Goal: Transaction & Acquisition: Purchase product/service

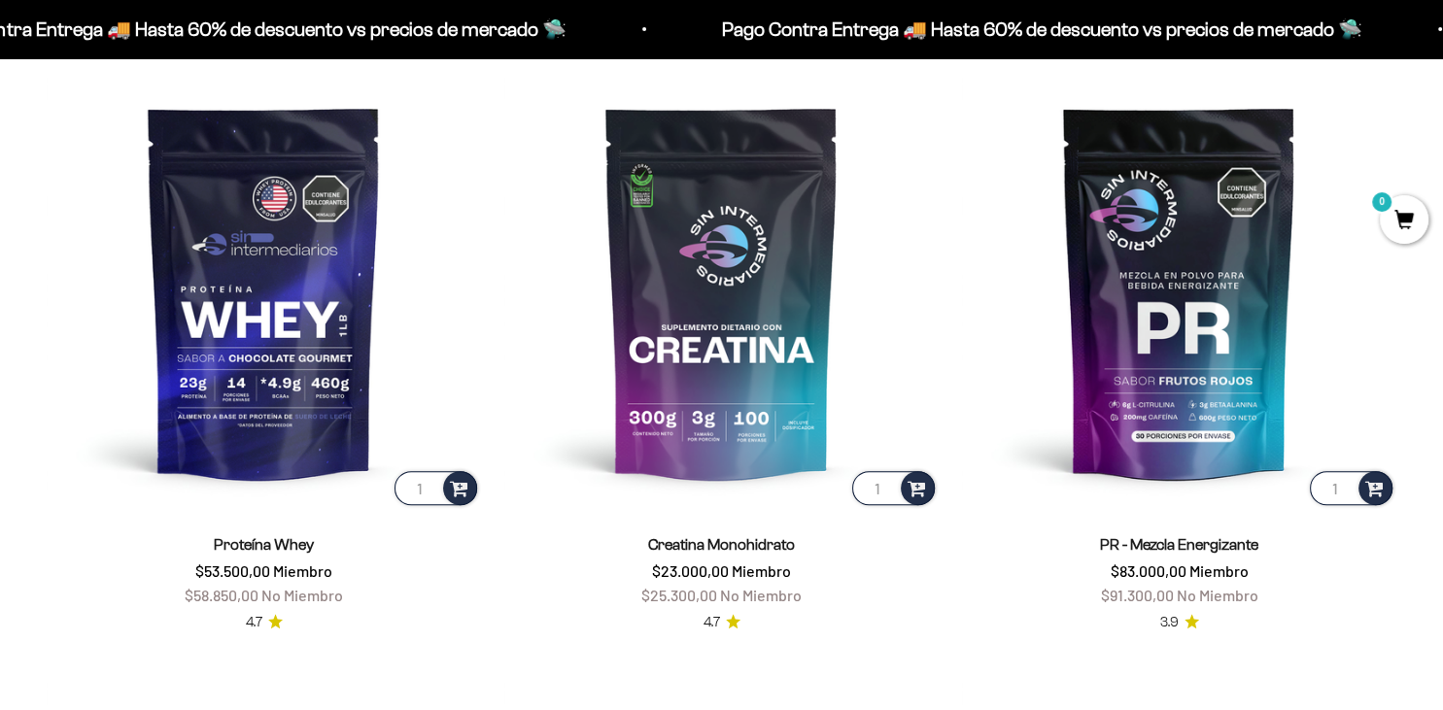
scroll to position [833, 0]
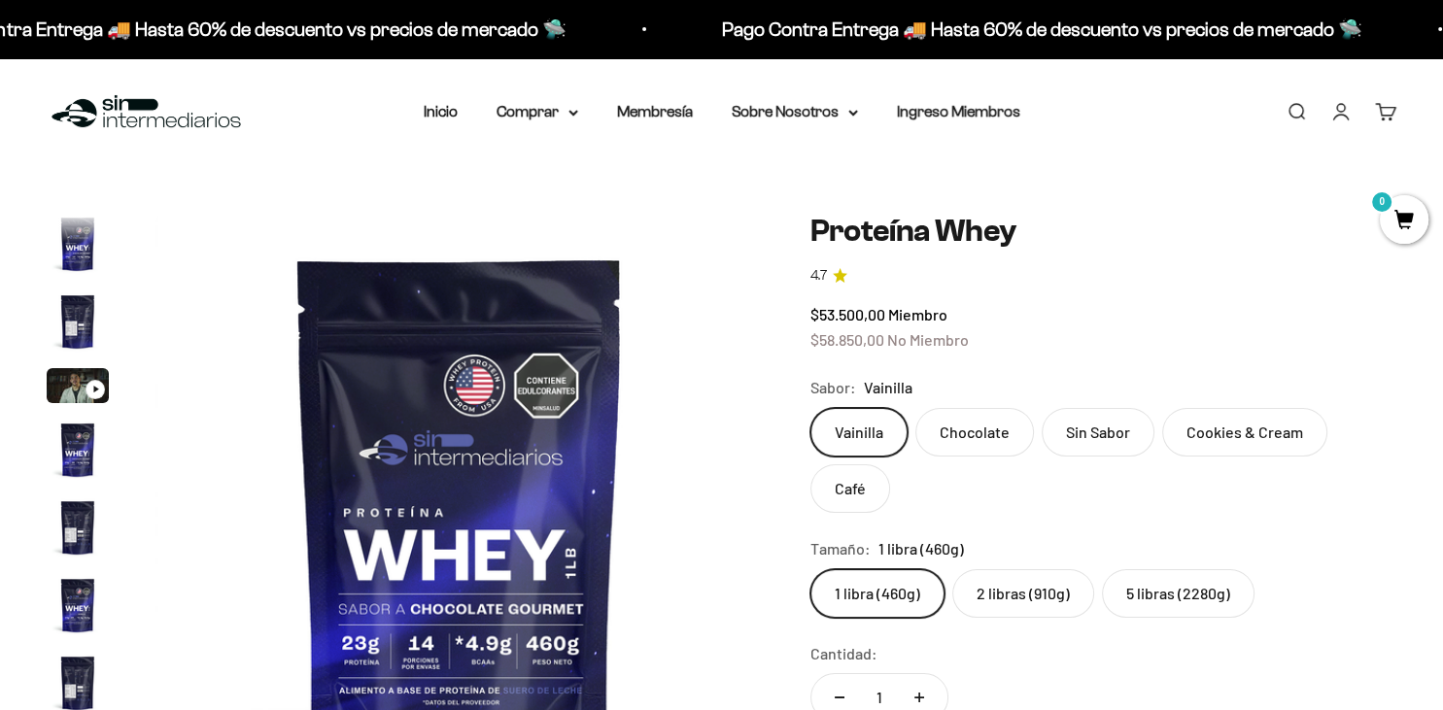
scroll to position [0, 10725]
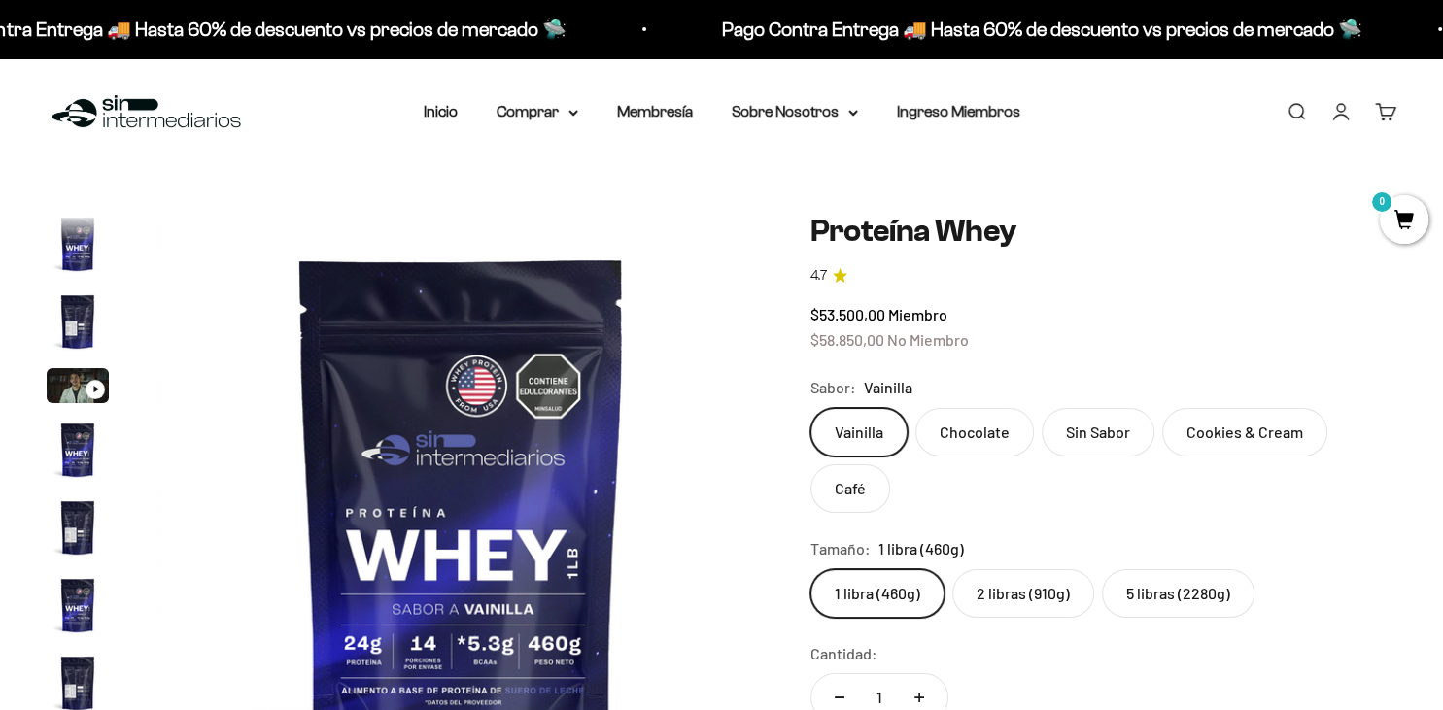
click at [1162, 594] on label "5 libras (2280g)" at bounding box center [1178, 593] width 153 height 49
click at [810, 569] on input "5 libras (2280g)" at bounding box center [809, 568] width 1 height 1
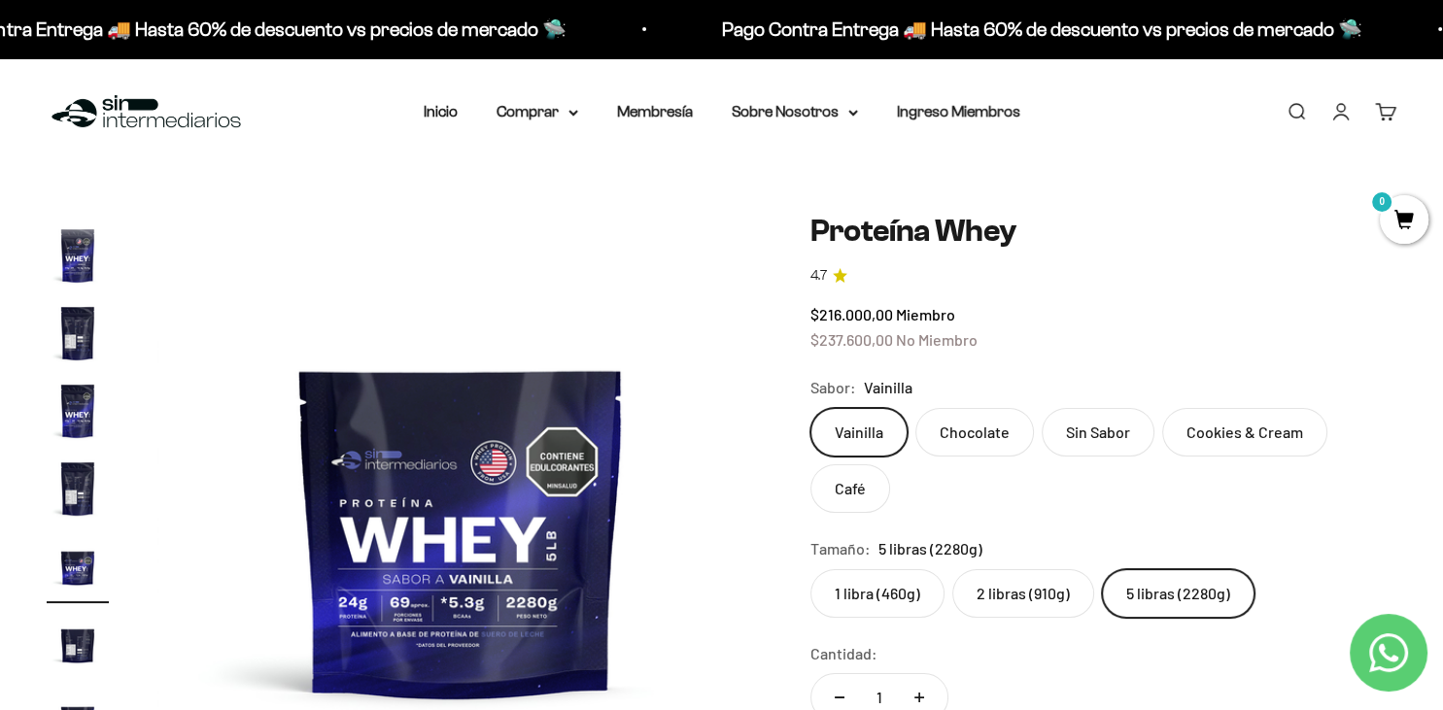
scroll to position [346, 0]
click at [1036, 601] on label "2 libras (910g)" at bounding box center [1023, 593] width 142 height 49
click at [810, 569] on input "2 libras (910g)" at bounding box center [809, 568] width 1 height 1
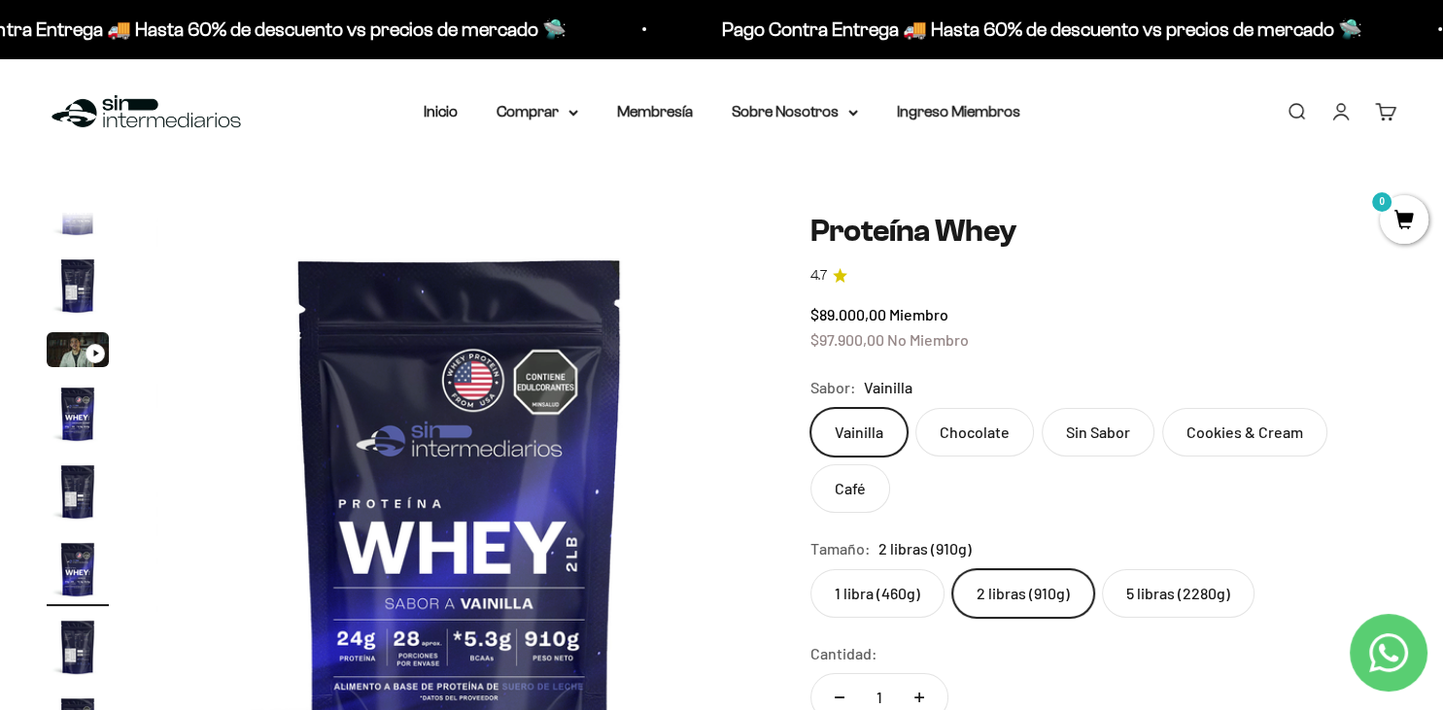
scroll to position [35, 0]
click at [1168, 594] on label "5 libras (2280g)" at bounding box center [1178, 593] width 153 height 49
click at [810, 569] on input "5 libras (2280g)" at bounding box center [809, 568] width 1 height 1
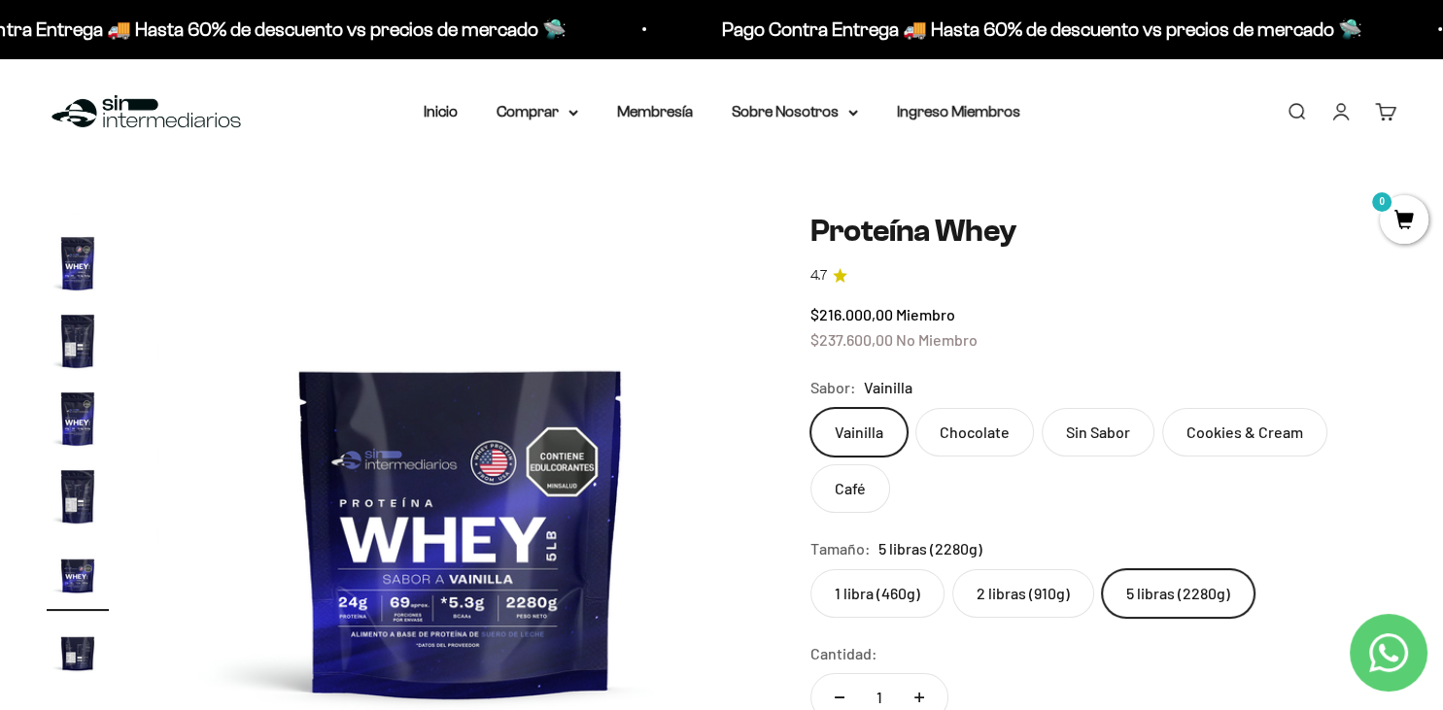
scroll to position [346, 0]
click at [1021, 593] on label "2 libras (910g)" at bounding box center [1023, 593] width 142 height 49
click at [810, 569] on input "2 libras (910g)" at bounding box center [809, 568] width 1 height 1
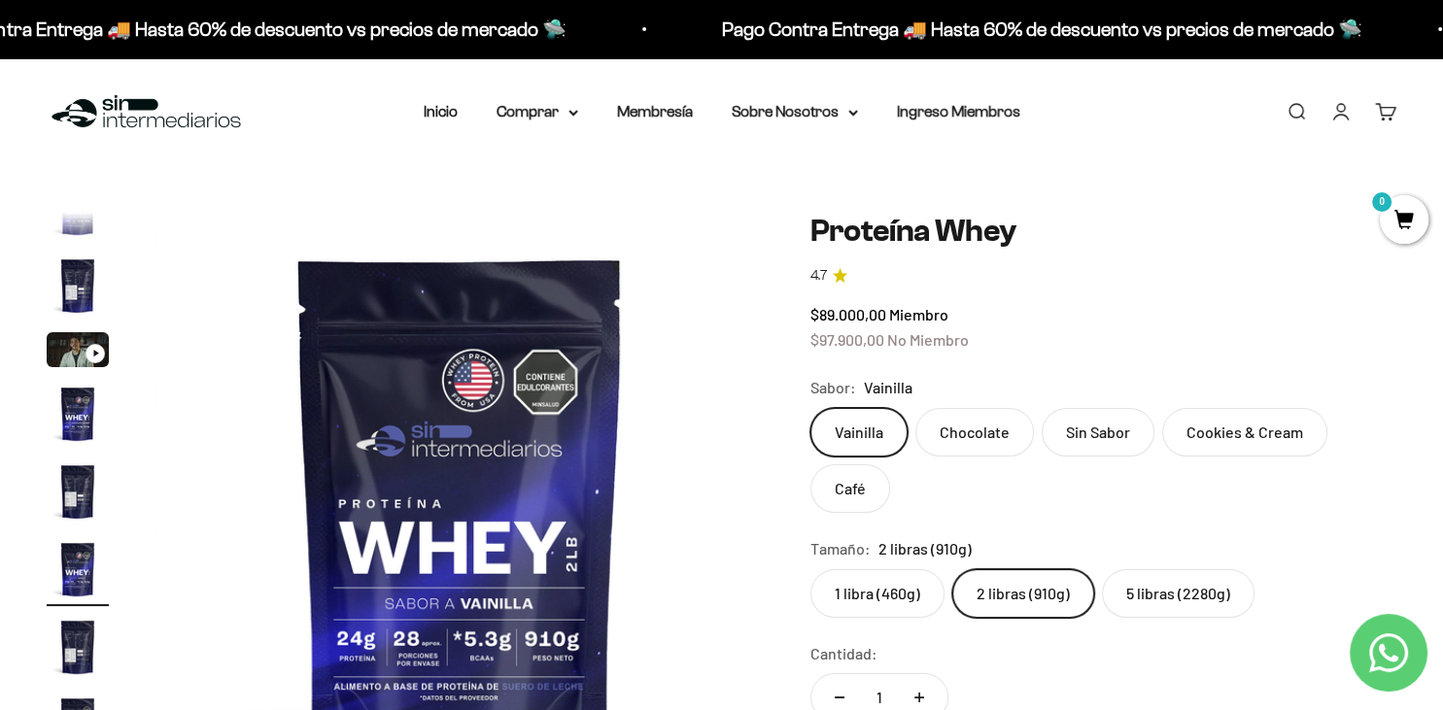
scroll to position [35, 0]
click at [1187, 588] on label "5 libras (2280g)" at bounding box center [1178, 593] width 153 height 49
click at [810, 569] on input "5 libras (2280g)" at bounding box center [809, 568] width 1 height 1
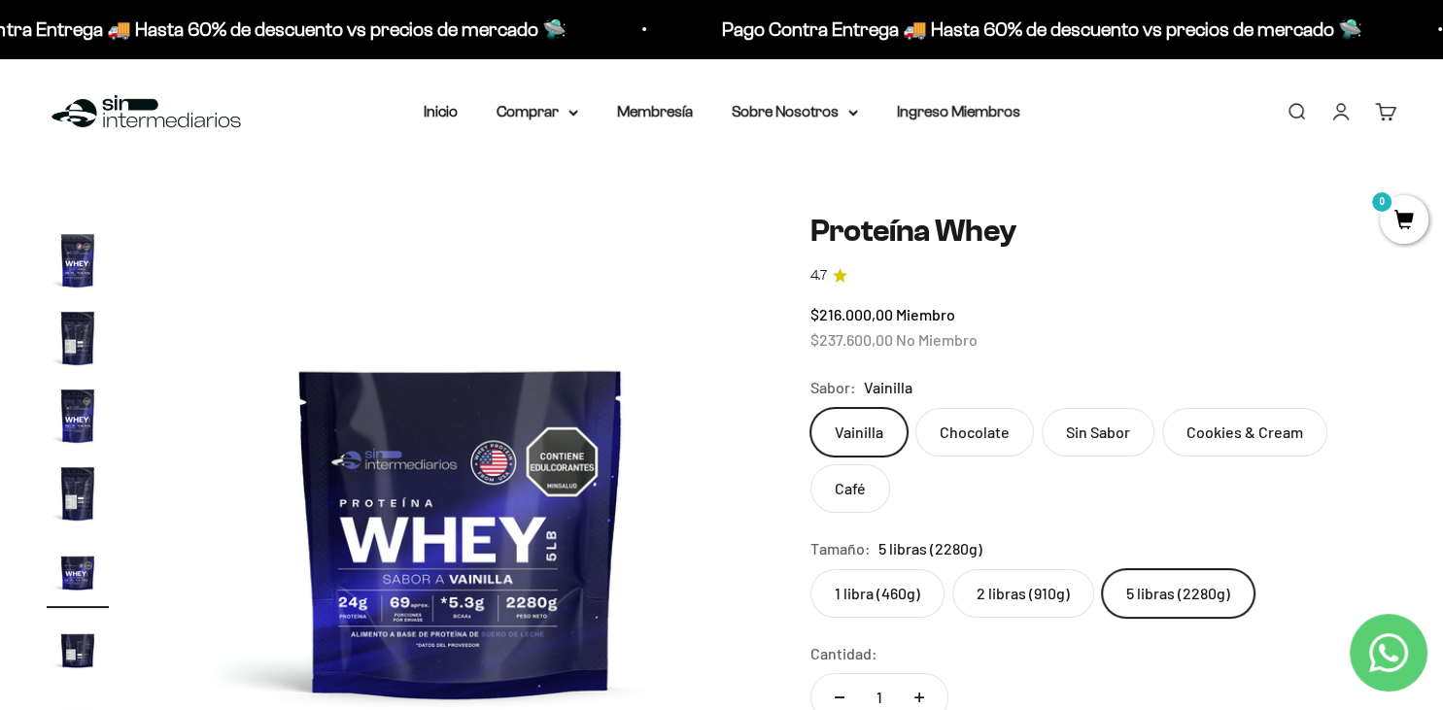
scroll to position [346, 0]
click at [1014, 596] on label "2 libras (910g)" at bounding box center [1023, 593] width 142 height 49
click at [810, 569] on input "2 libras (910g)" at bounding box center [809, 568] width 1 height 1
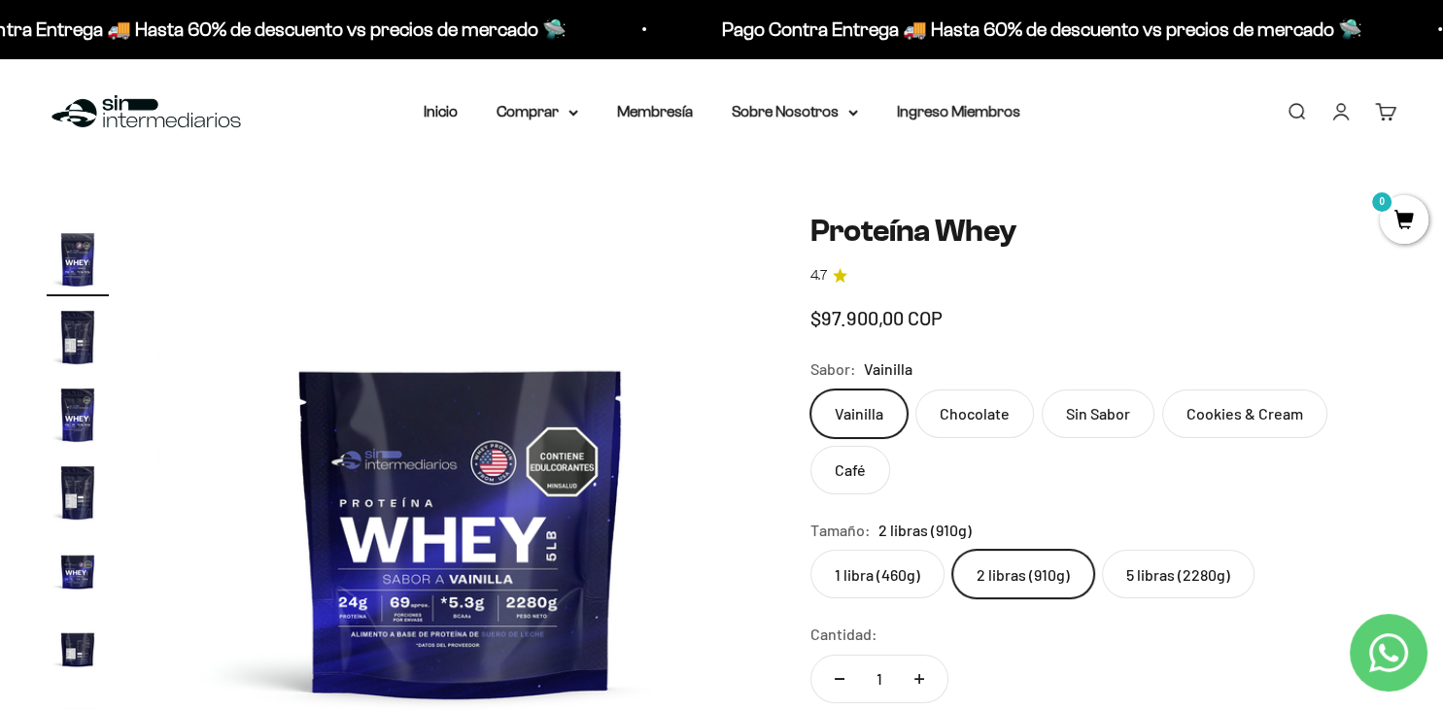
scroll to position [0, 3154]
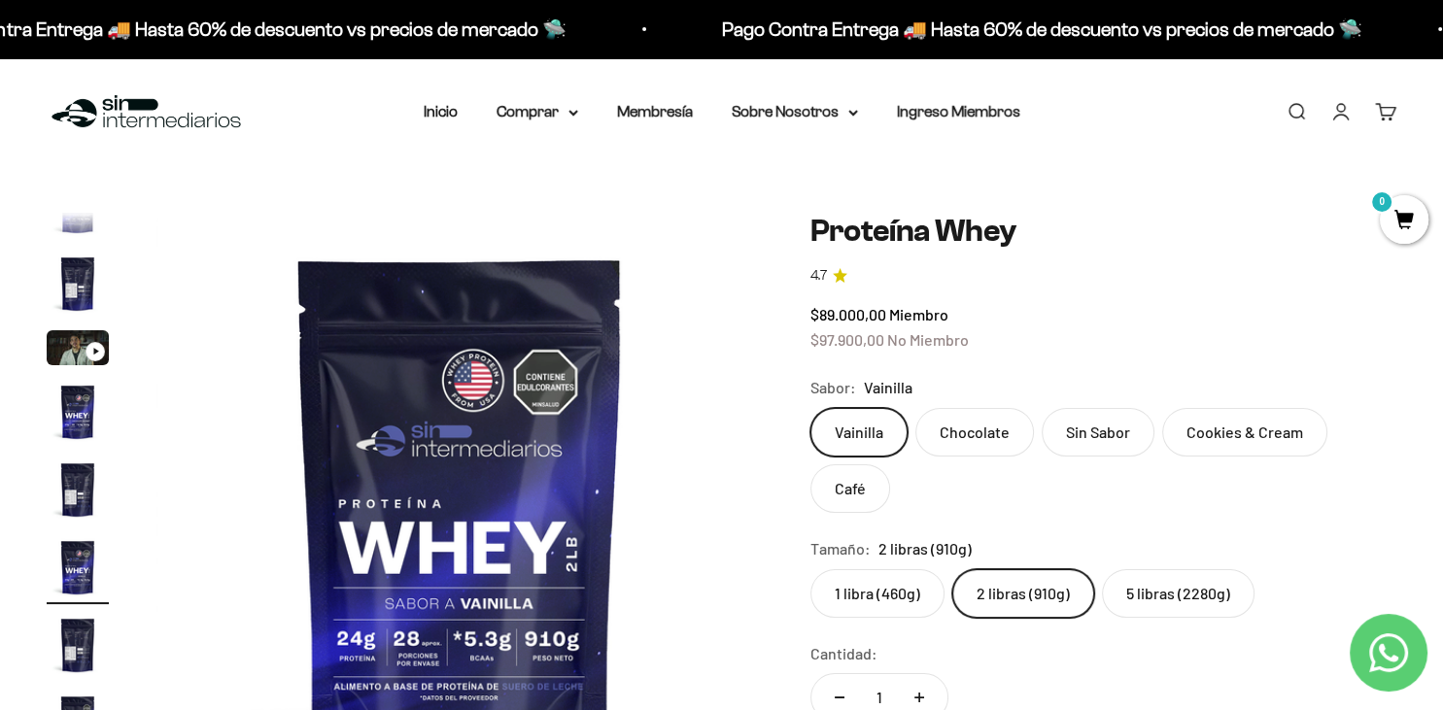
click at [1014, 596] on label "2 libras (910g)" at bounding box center [1023, 593] width 142 height 49
click at [810, 569] on input "2 libras (910g)" at bounding box center [809, 568] width 1 height 1
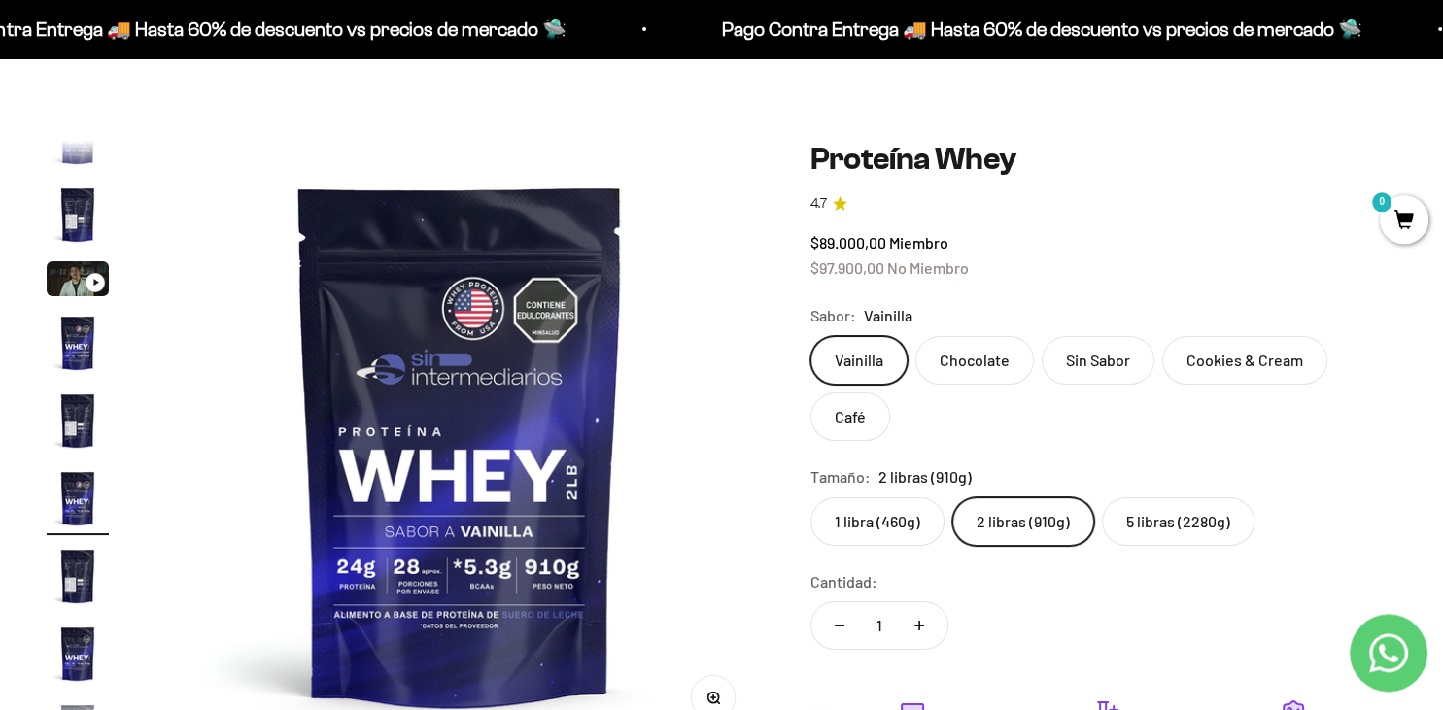
scroll to position [70, 0]
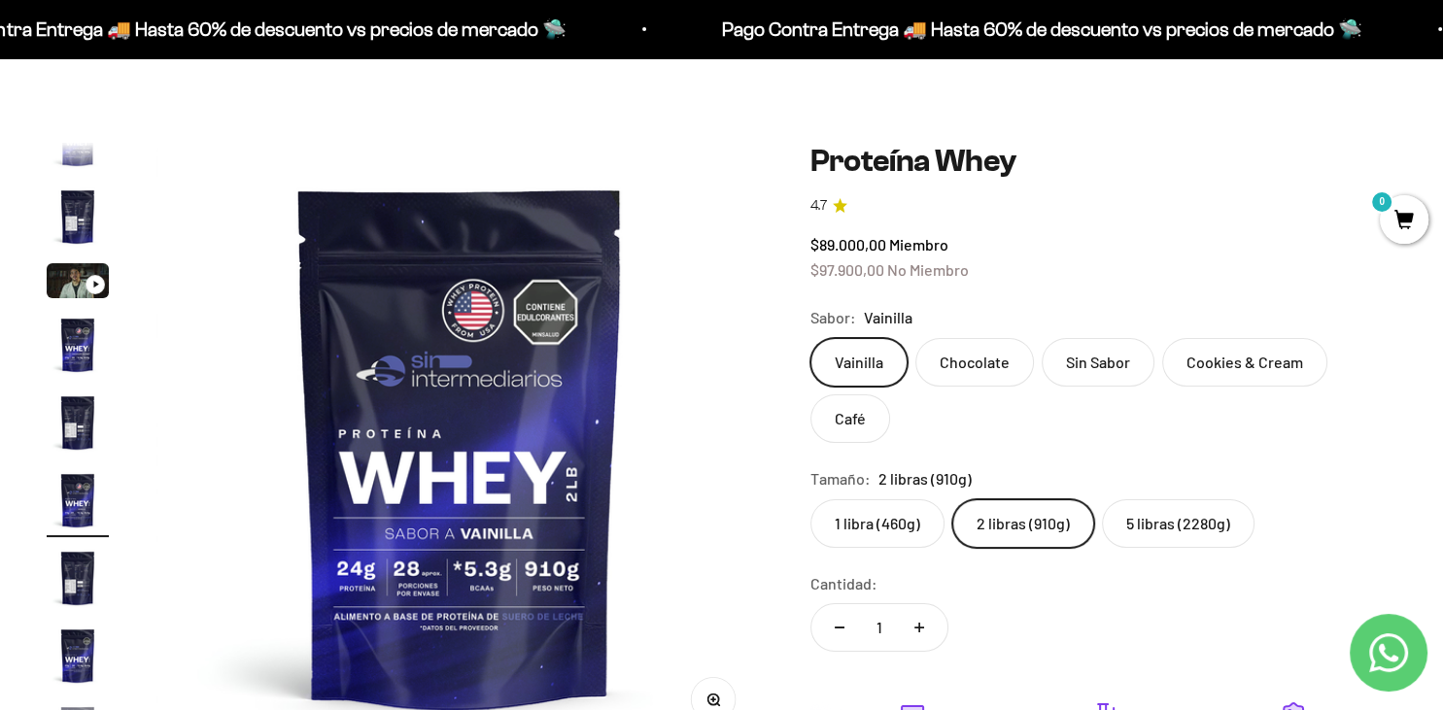
click at [920, 625] on icon "Aumentar cantidad" at bounding box center [919, 628] width 10 height 10
type input "2"
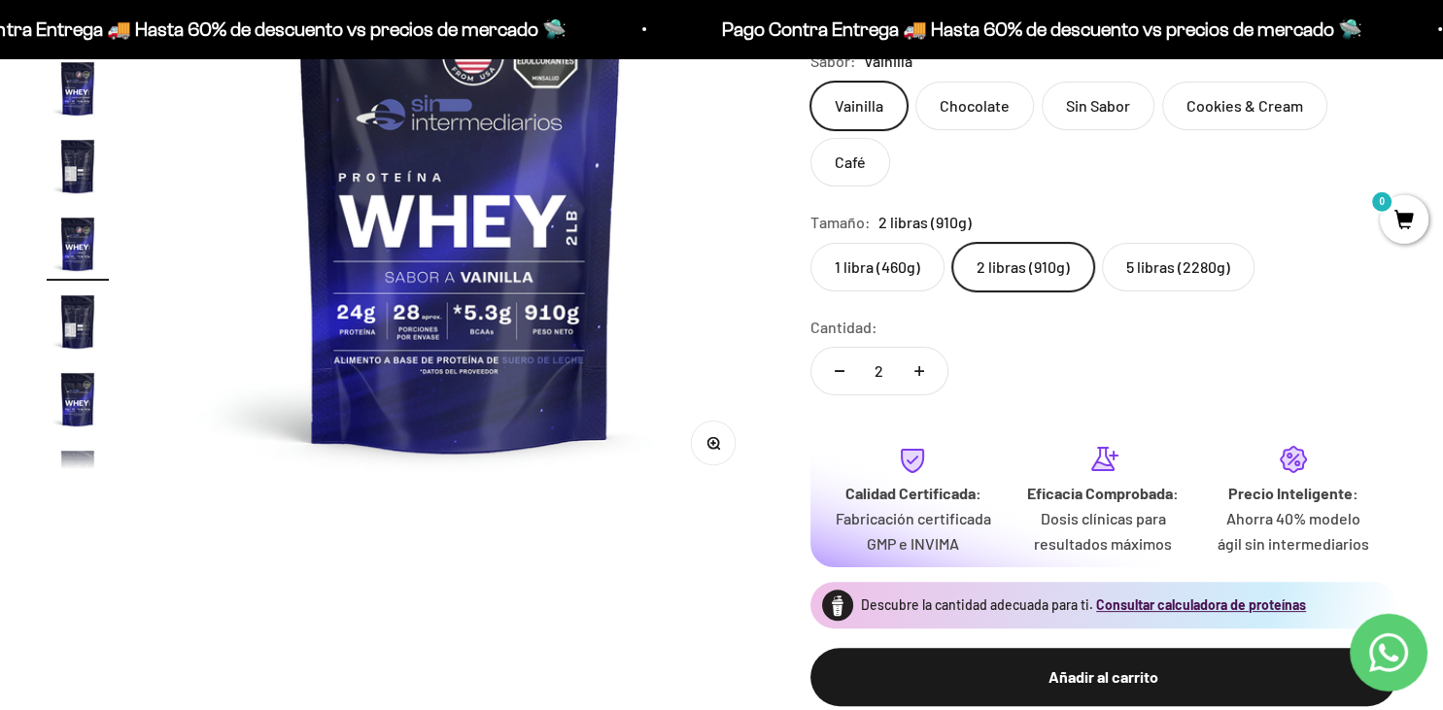
scroll to position [0, 0]
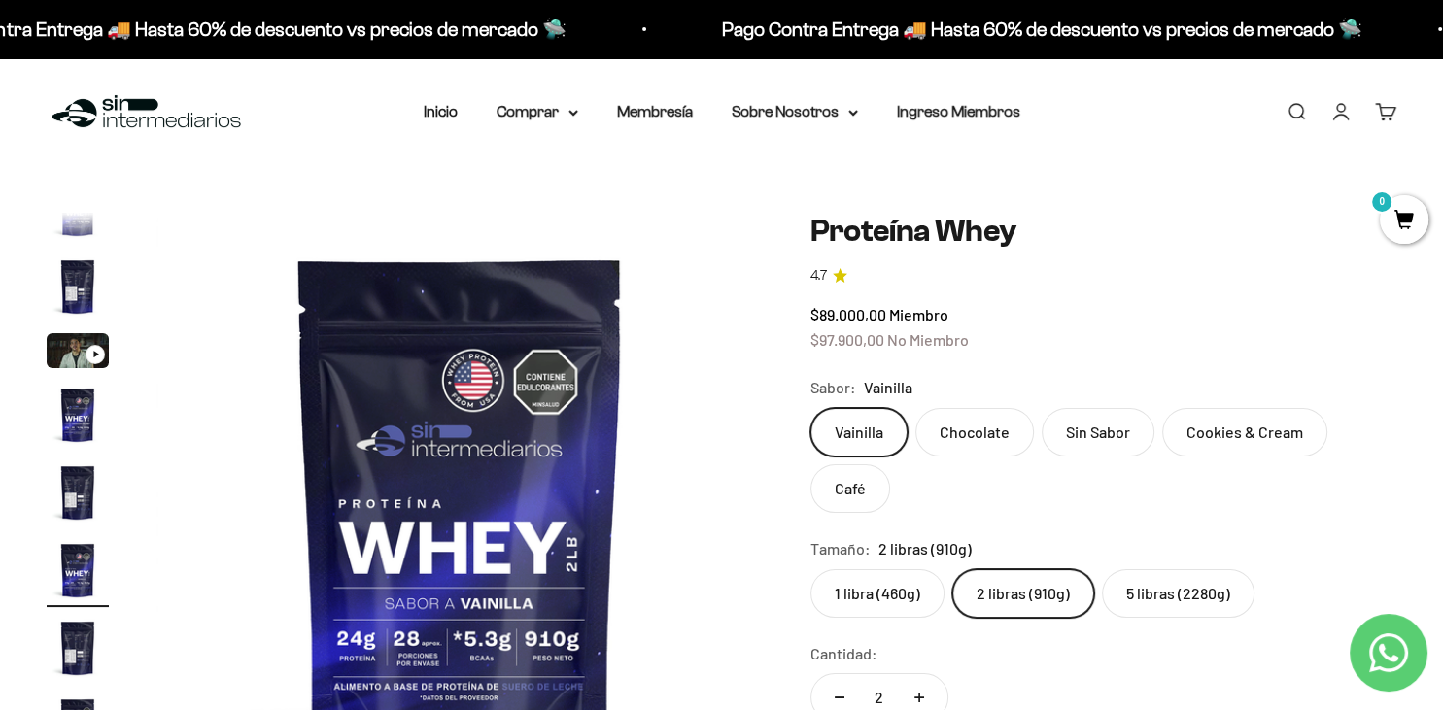
click at [1397, 221] on span "0" at bounding box center [1403, 219] width 49 height 49
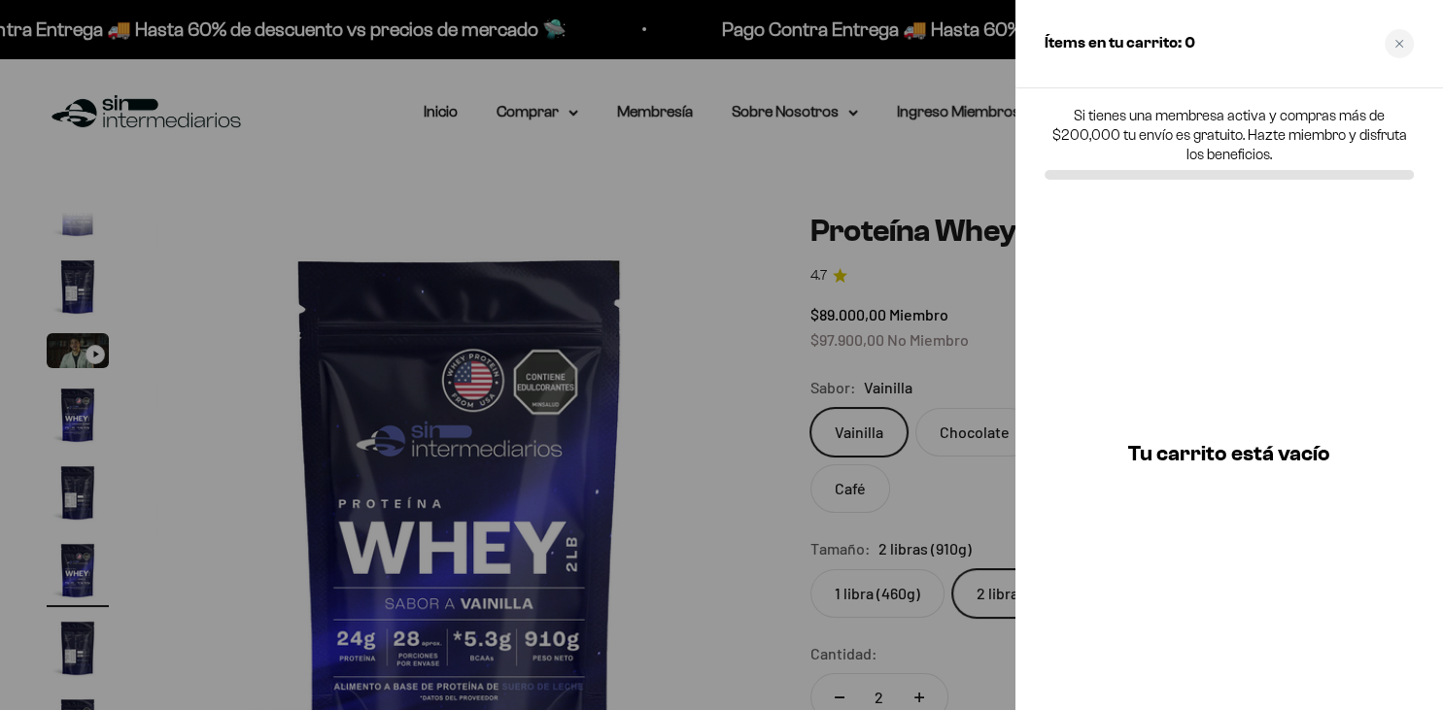
click at [773, 278] on div at bounding box center [721, 355] width 1443 height 710
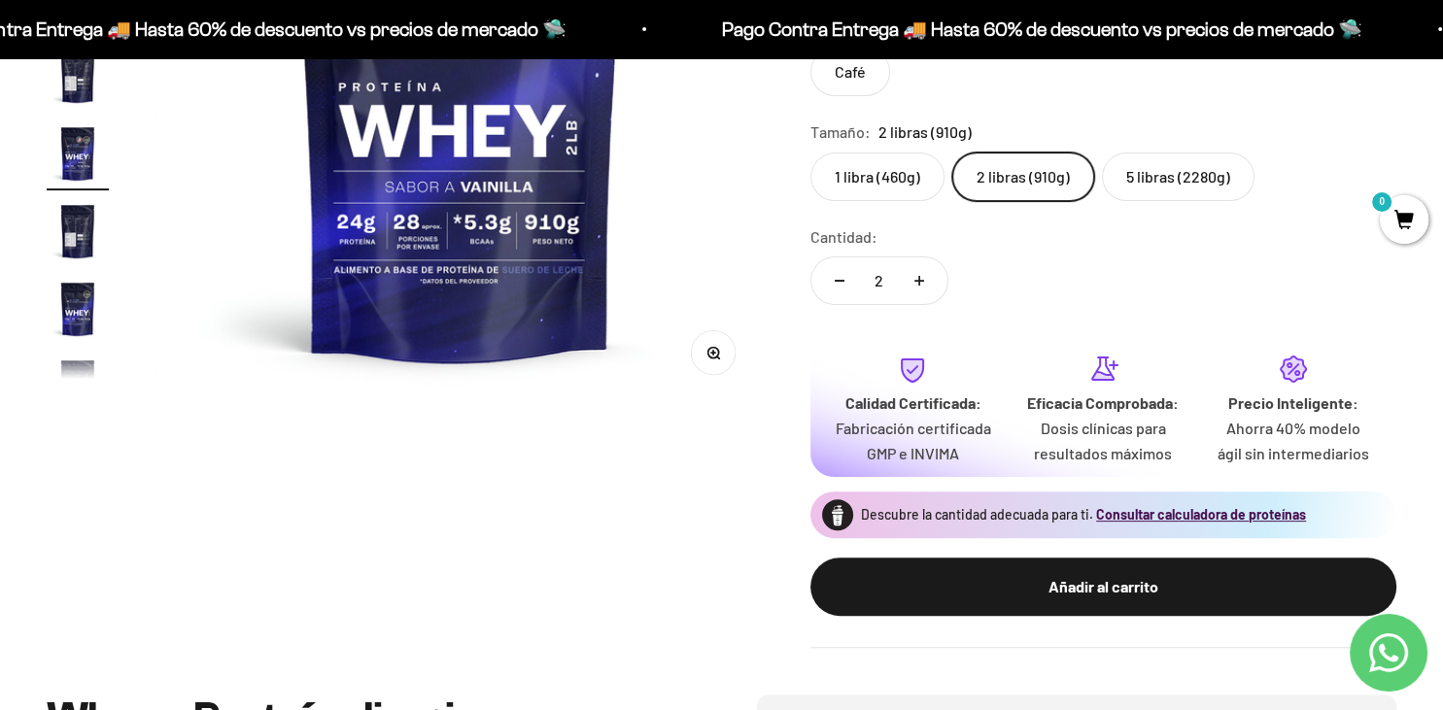
scroll to position [418, 0]
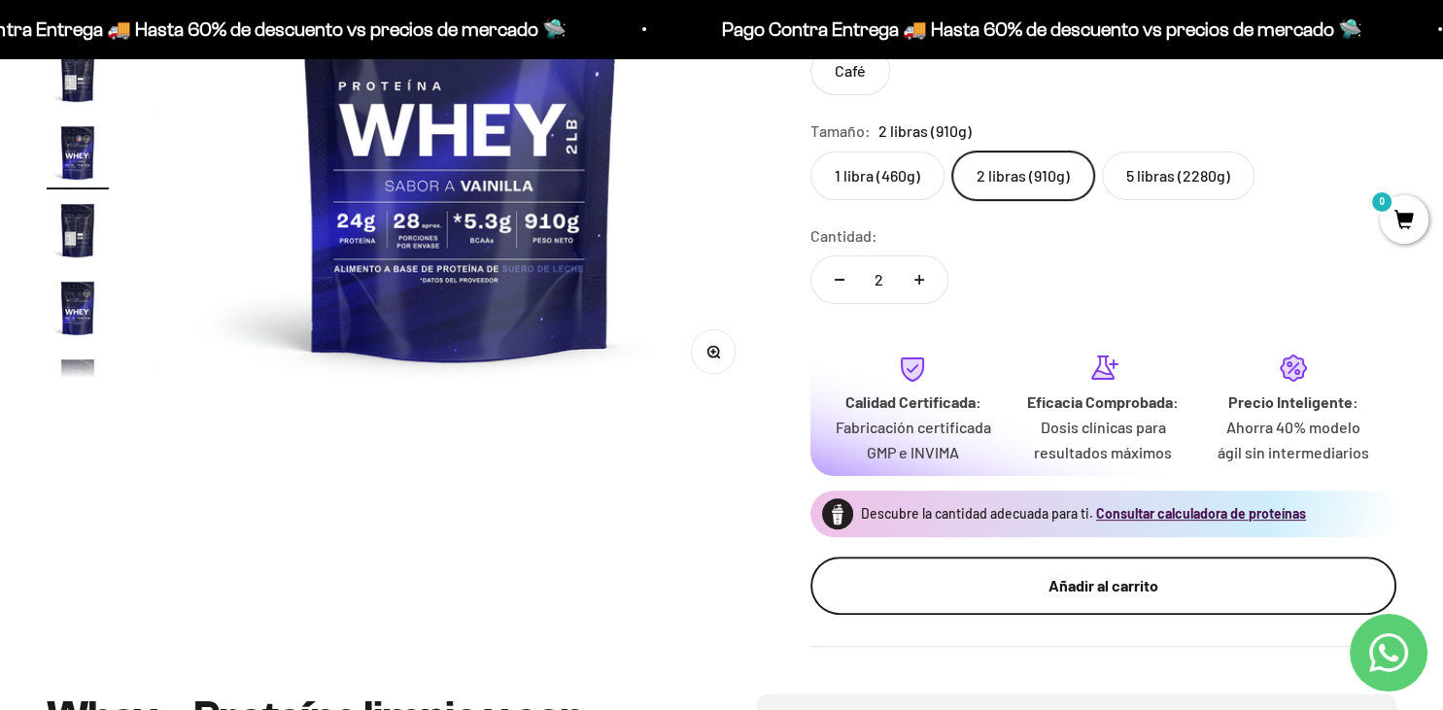
click at [992, 566] on button "Añadir al carrito" at bounding box center [1103, 586] width 586 height 58
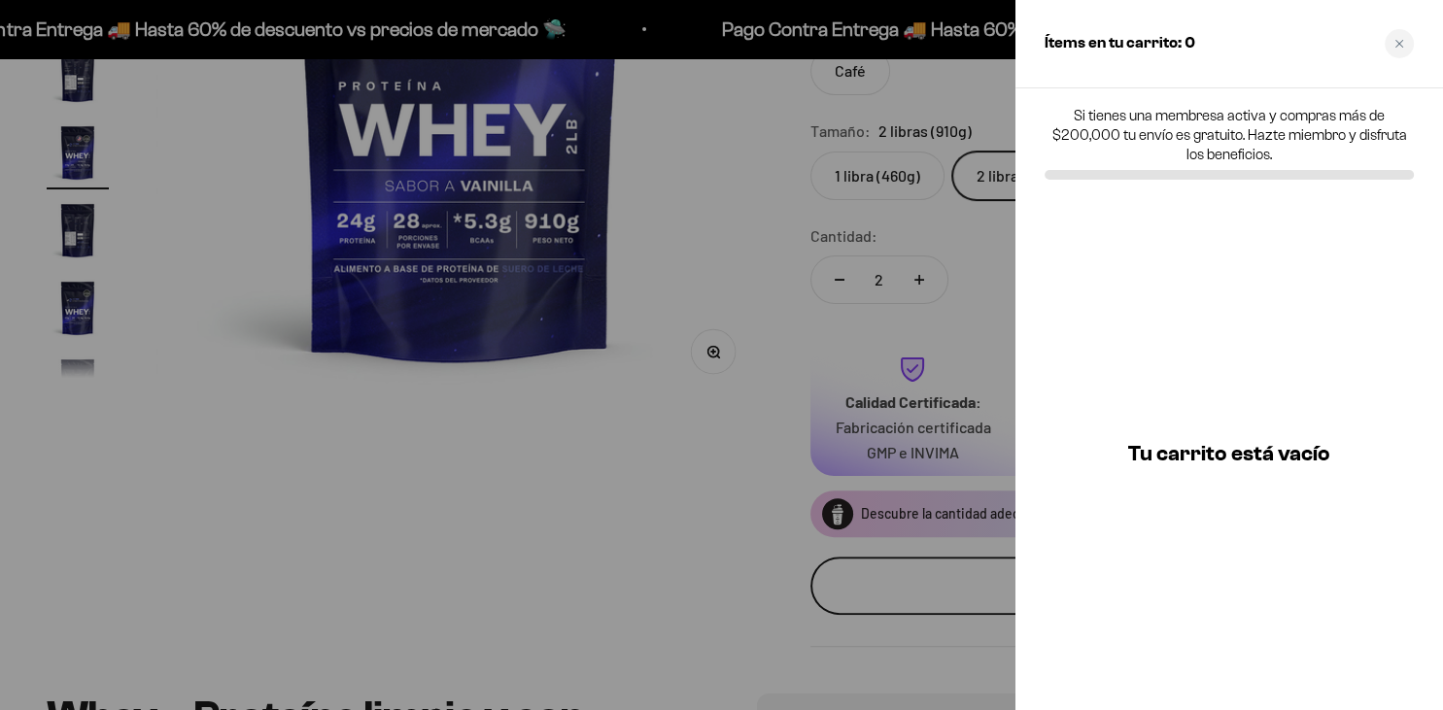
scroll to position [0, 3154]
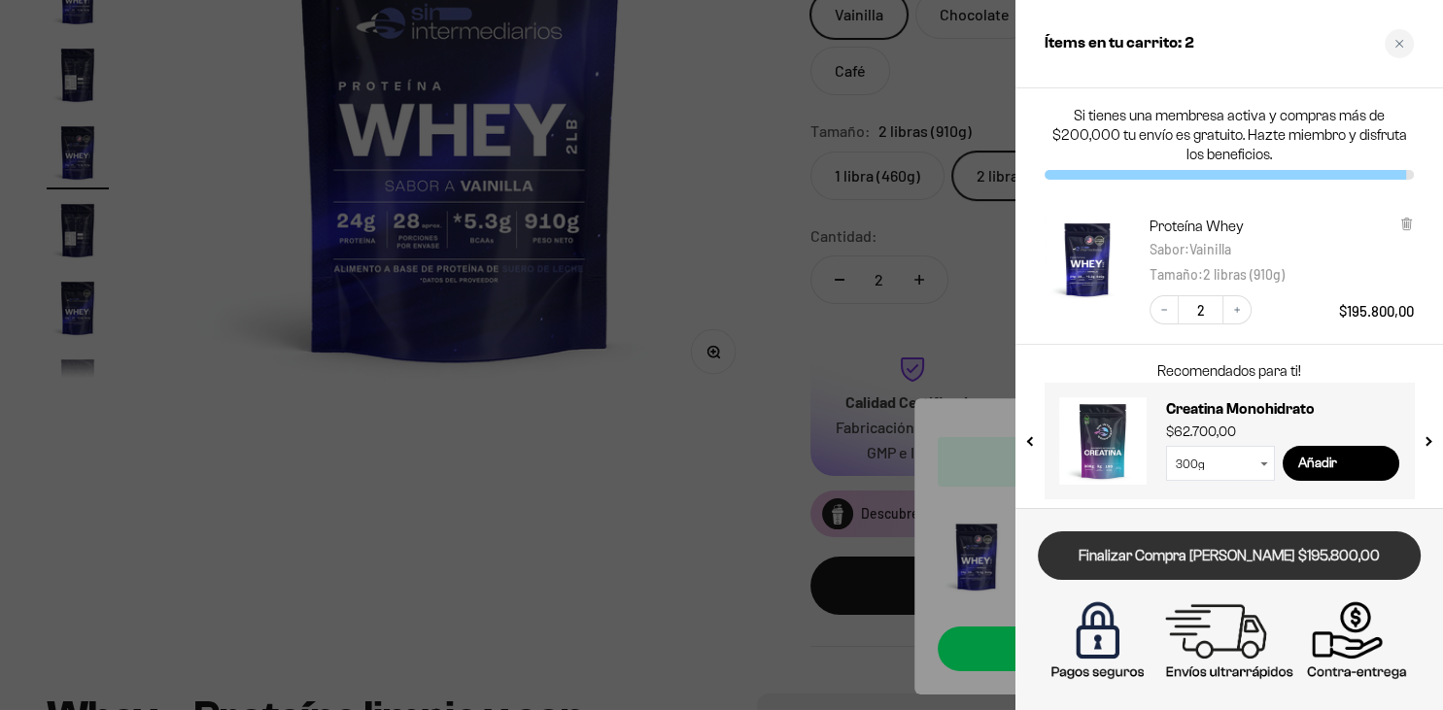
click at [1159, 552] on link "Finalizar Compra Segura $195.800,00" at bounding box center [1229, 556] width 383 height 50
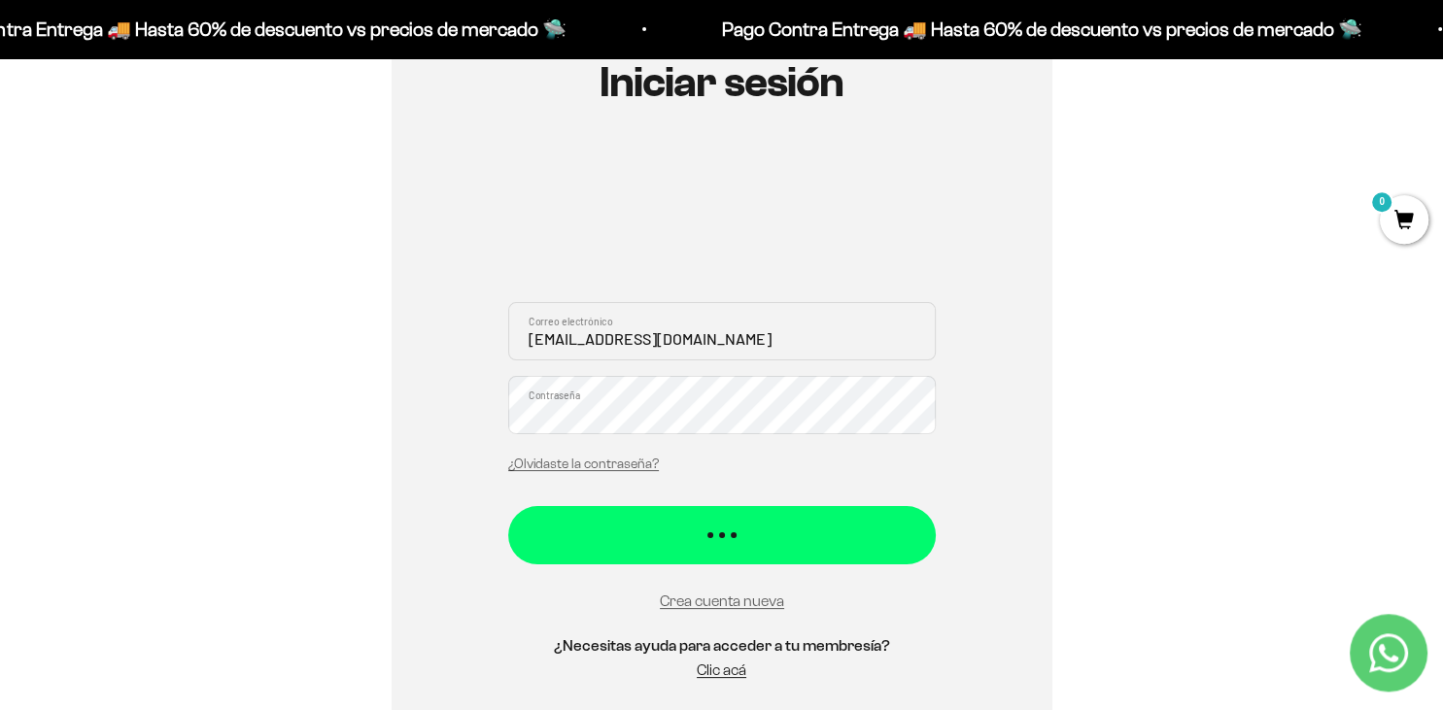
scroll to position [237, 0]
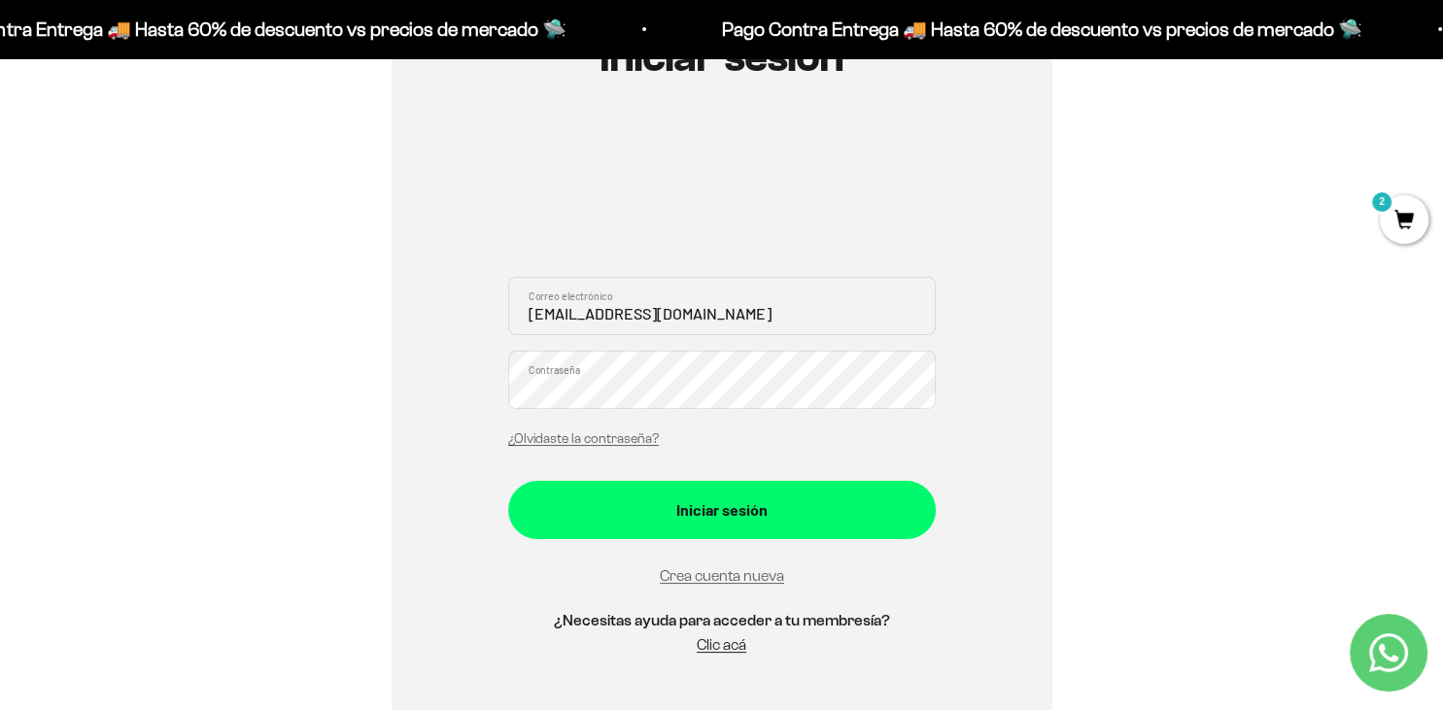
scroll to position [262, 0]
click at [797, 516] on div "Iniciar sesión" at bounding box center [722, 509] width 350 height 25
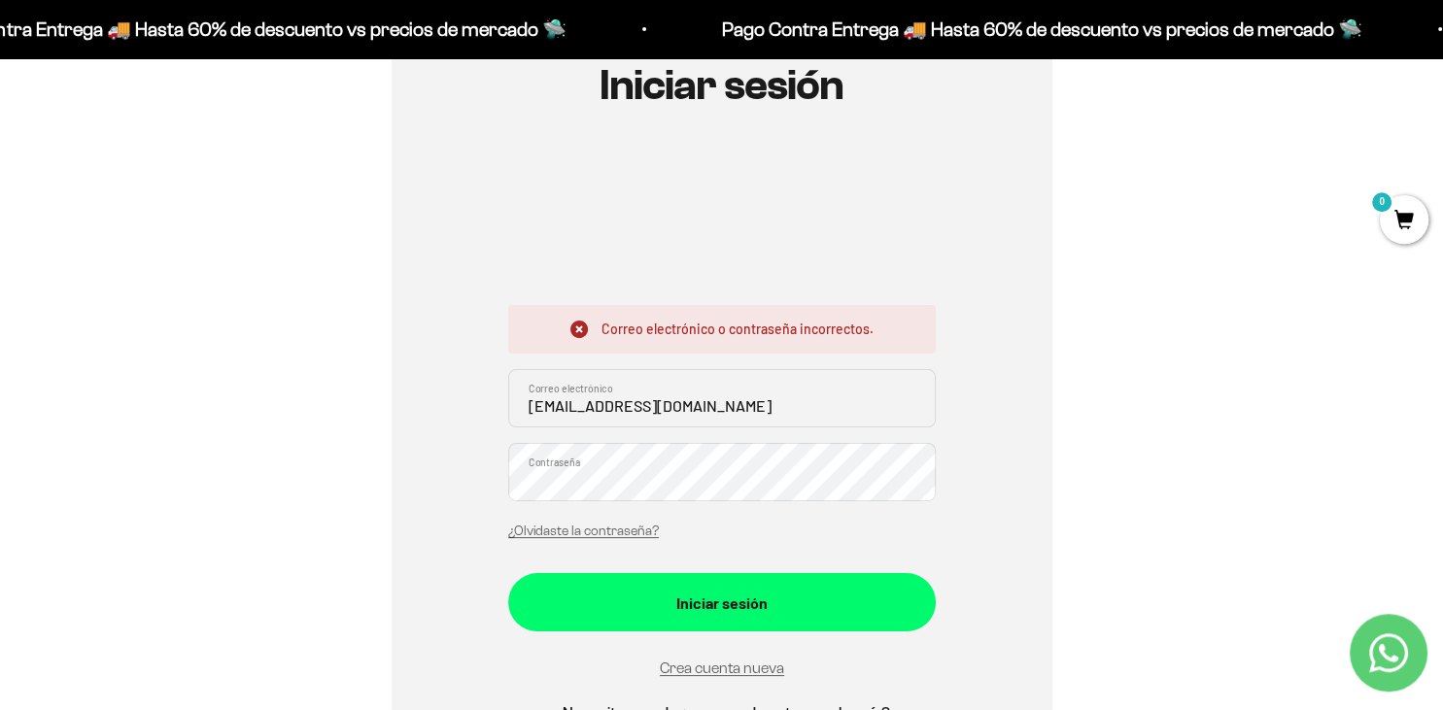
scroll to position [234, 0]
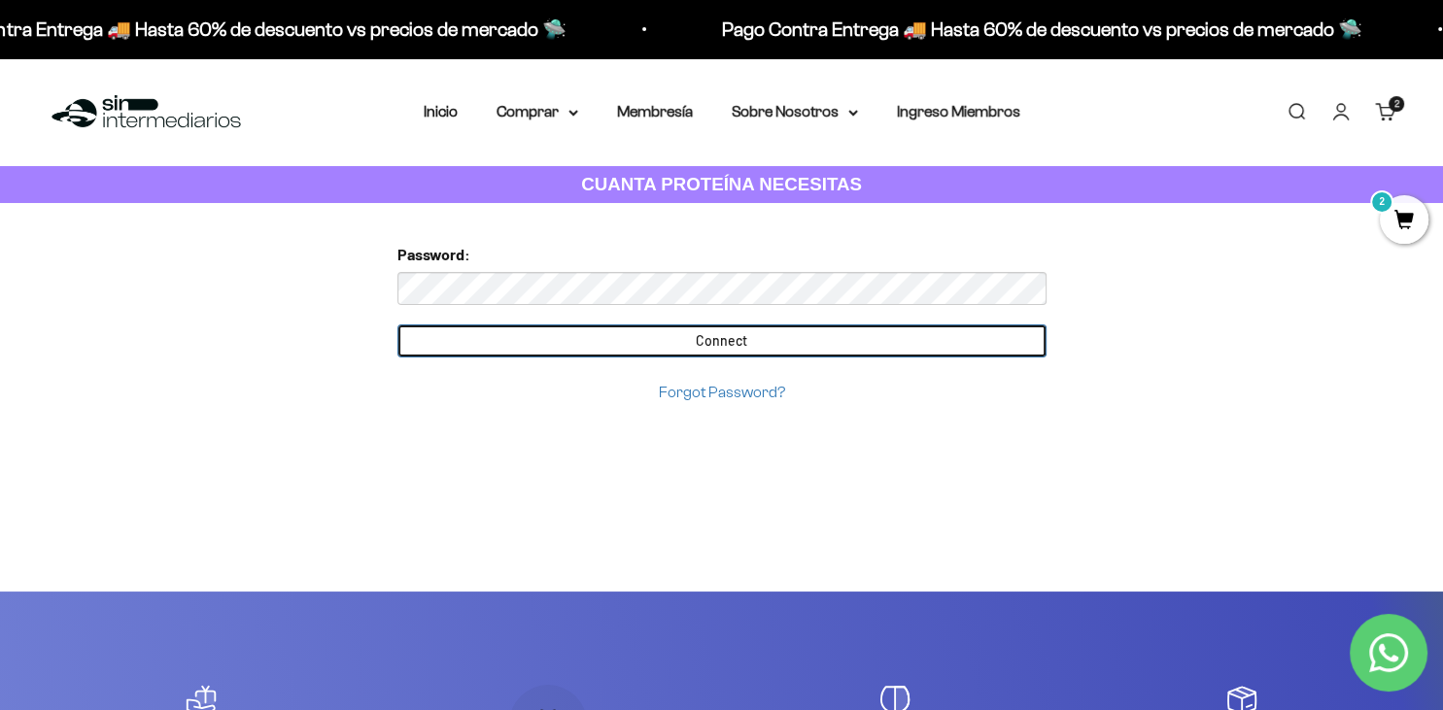
click at [635, 336] on input "Connect" at bounding box center [721, 340] width 649 height 33
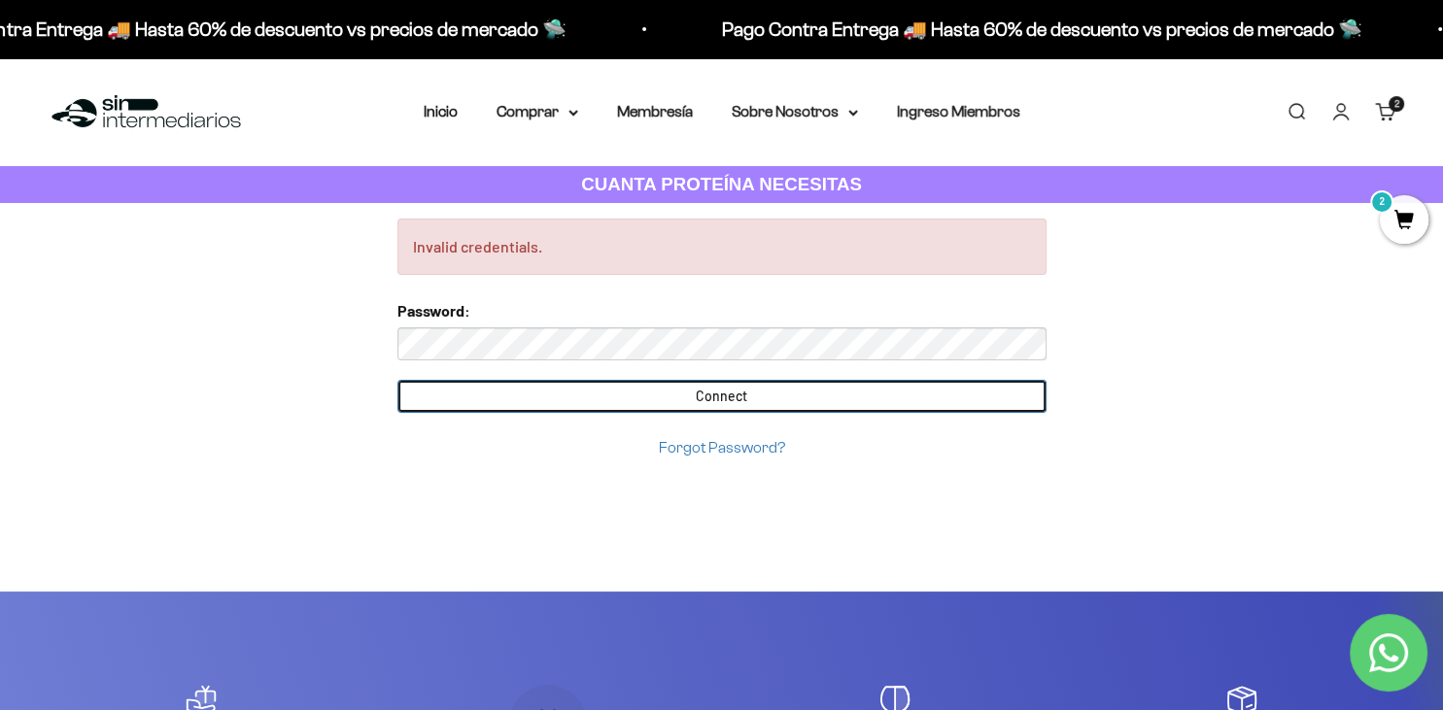
click at [397, 380] on input "Connect" at bounding box center [721, 396] width 649 height 33
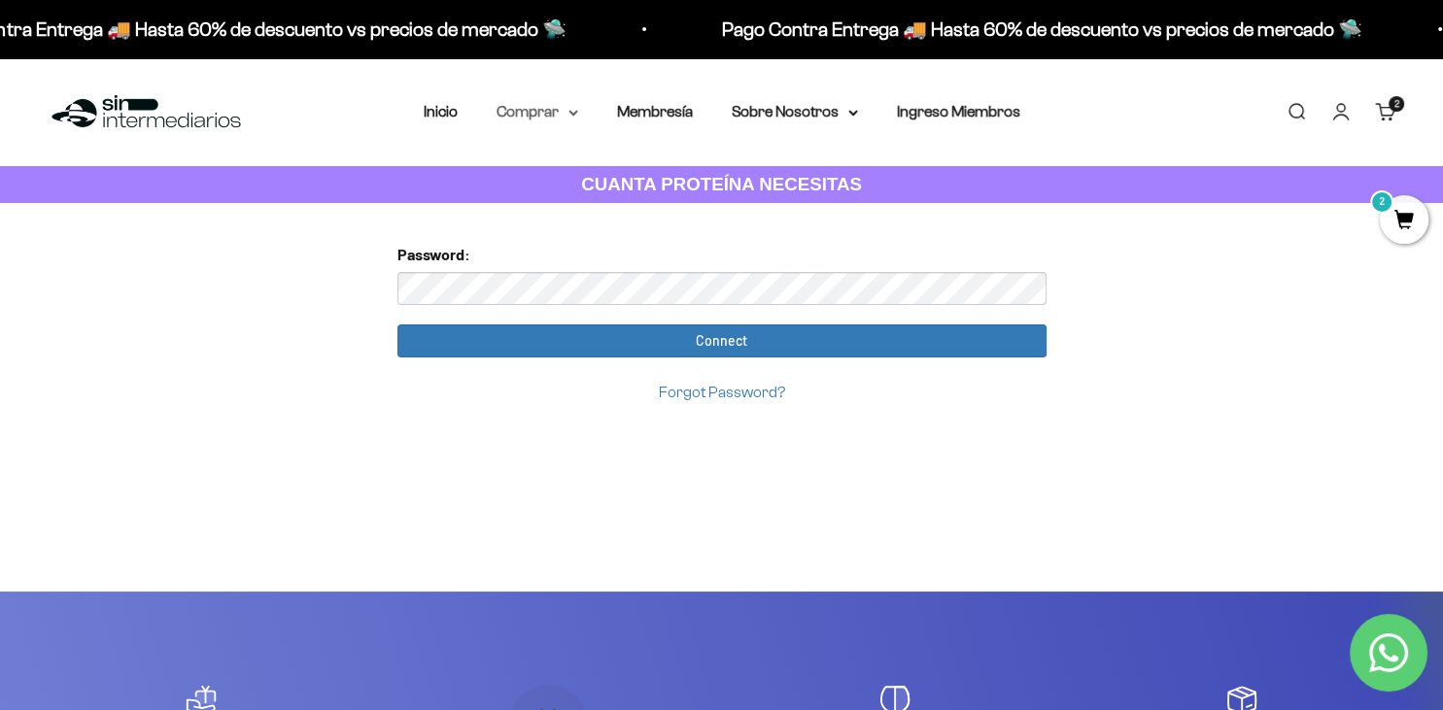
click at [543, 111] on summary "Comprar" at bounding box center [537, 111] width 82 height 25
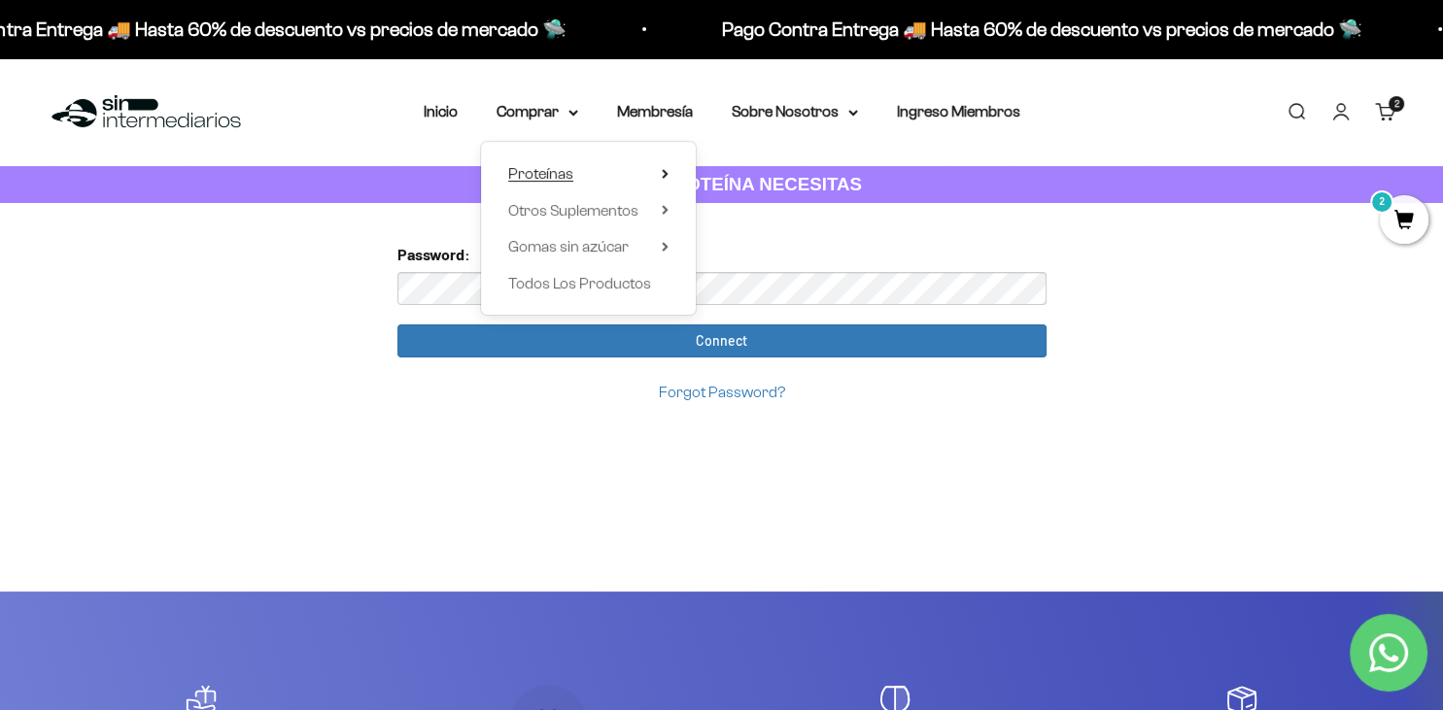
click at [662, 177] on icon at bounding box center [665, 174] width 7 height 10
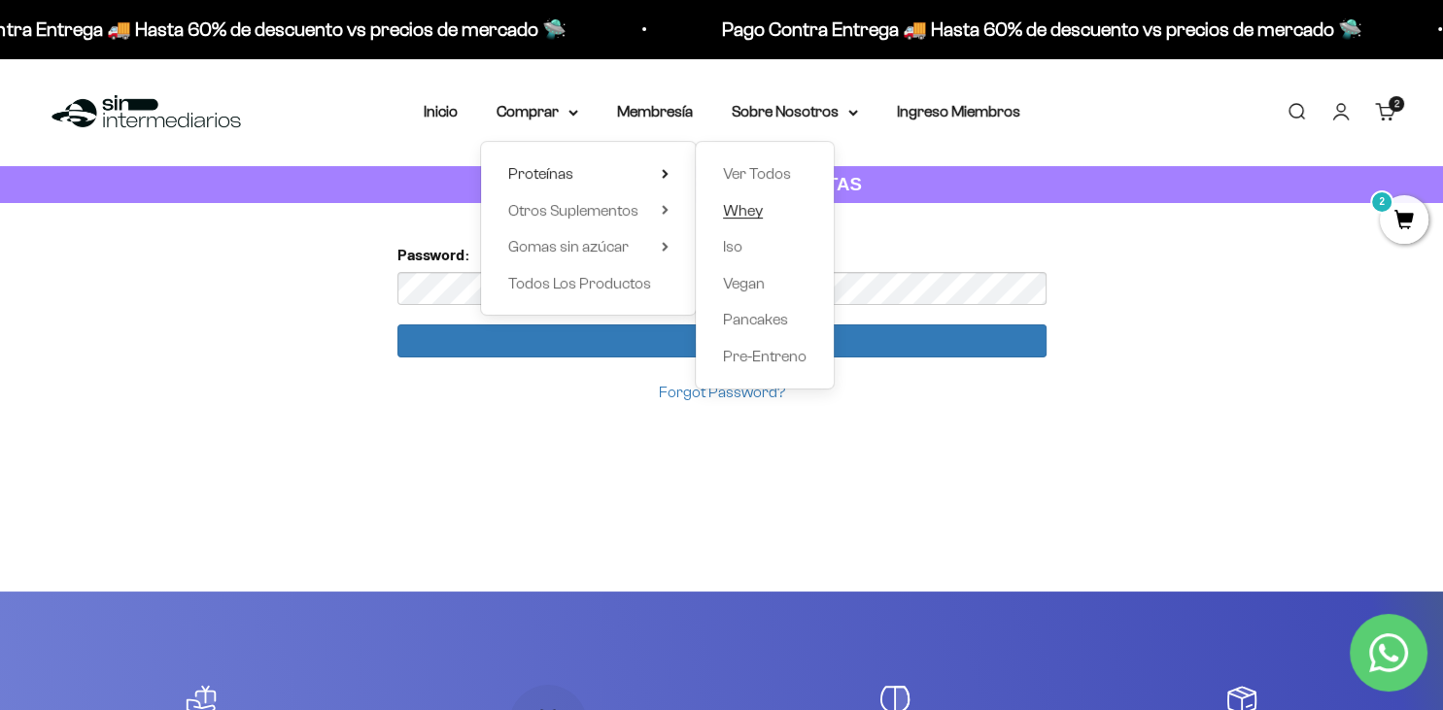
click at [736, 213] on span "Whey" at bounding box center [743, 210] width 40 height 17
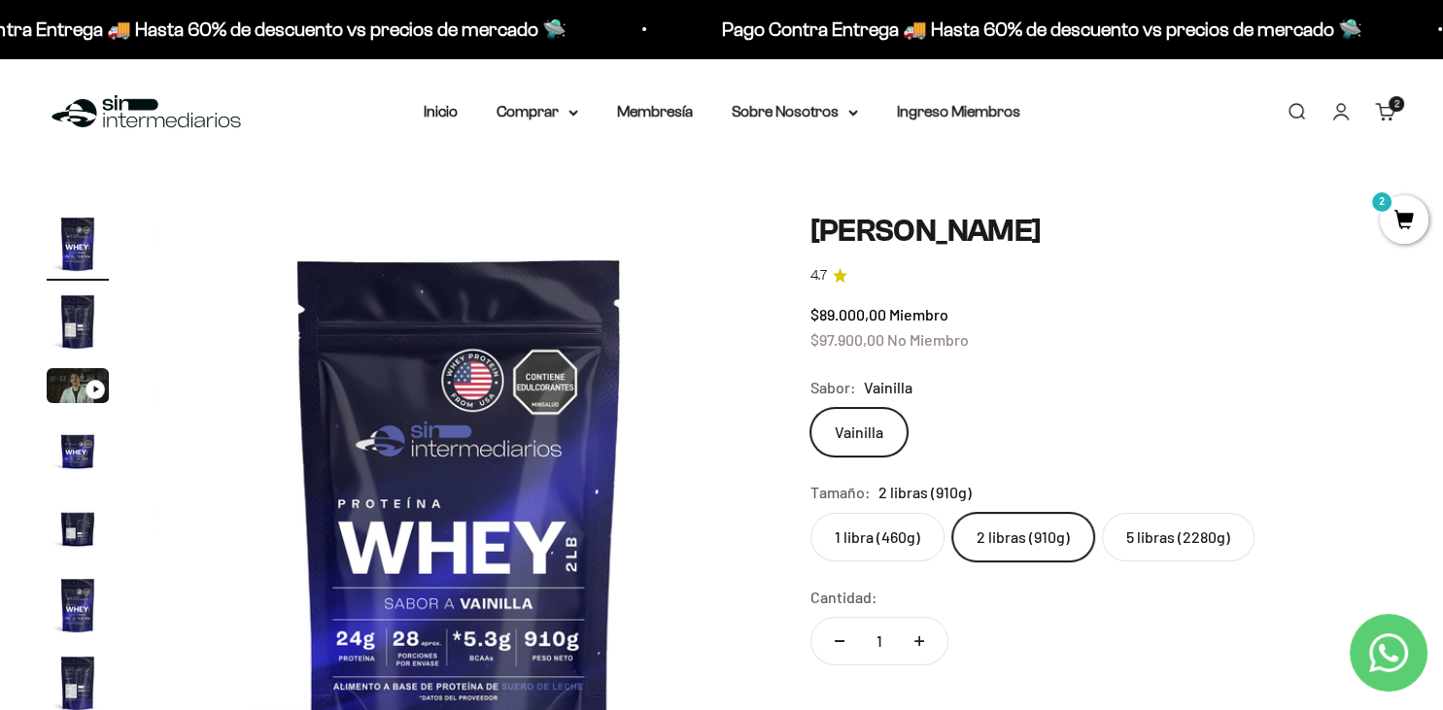
click at [1408, 216] on span "2" at bounding box center [1403, 219] width 49 height 49
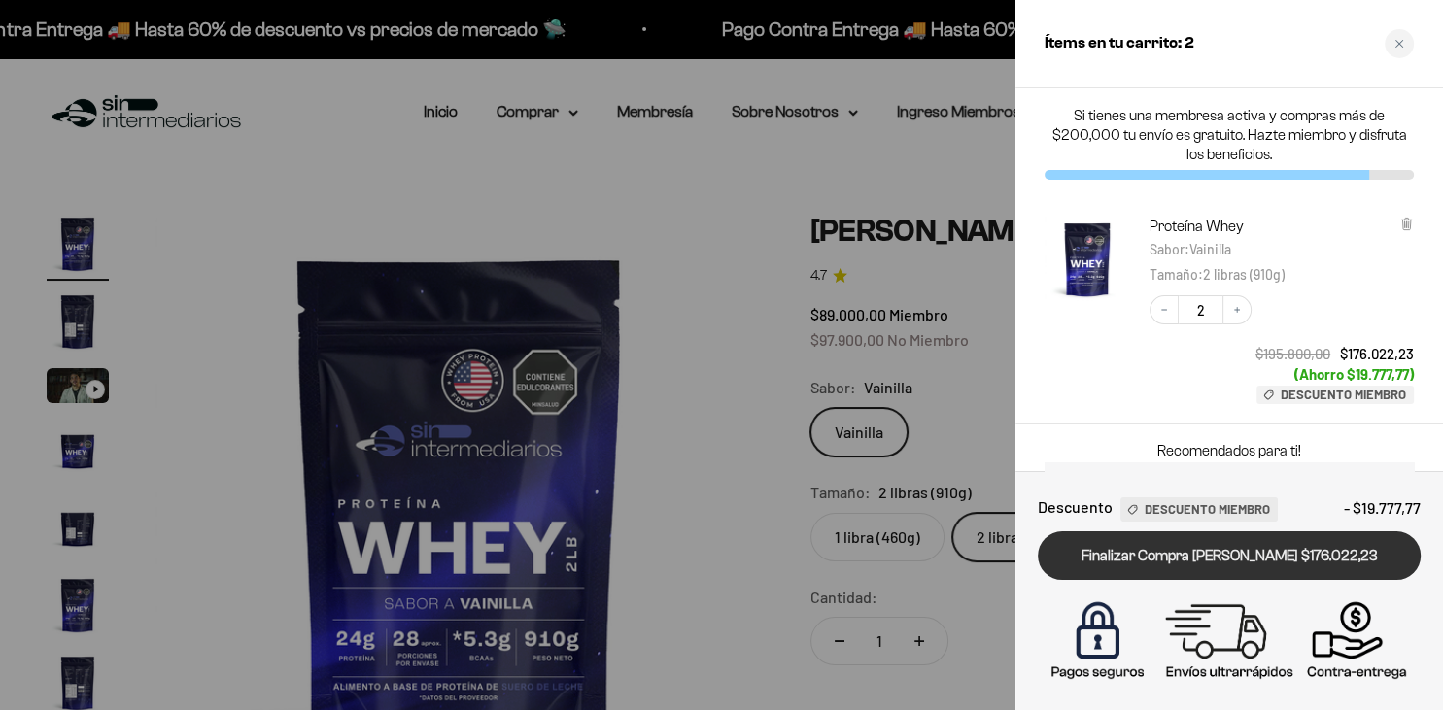
click at [1199, 562] on link "Finalizar Compra [PERSON_NAME] $176.022,23" at bounding box center [1229, 556] width 383 height 50
